Goal: Unclear

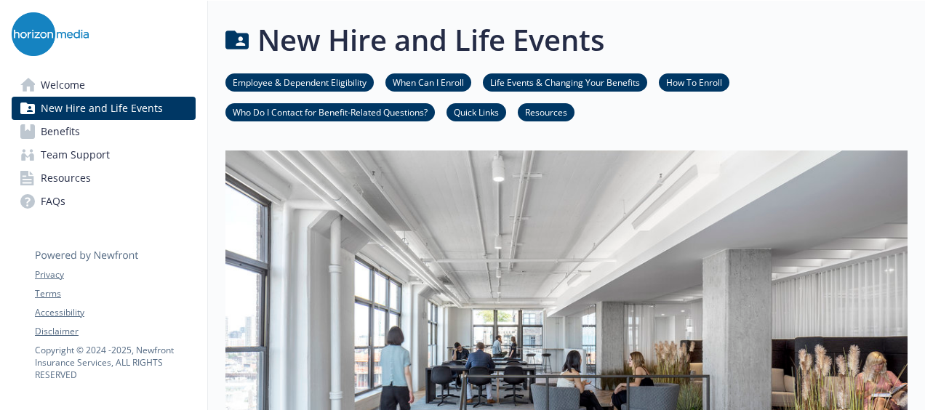
scroll to position [145, 11]
